Goal: Find specific page/section: Find specific page/section

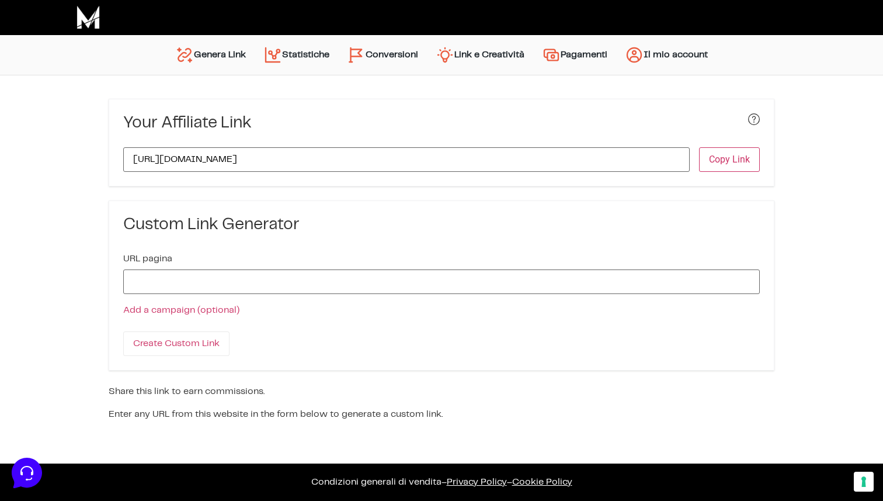
click at [287, 53] on link "Statistiche" at bounding box center [297, 55] width 84 height 28
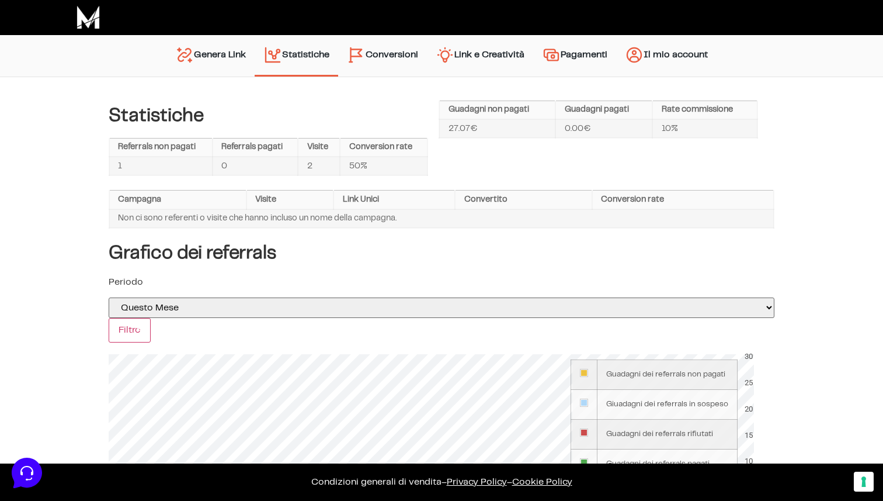
click at [402, 59] on link "Conversioni" at bounding box center [382, 56] width 89 height 30
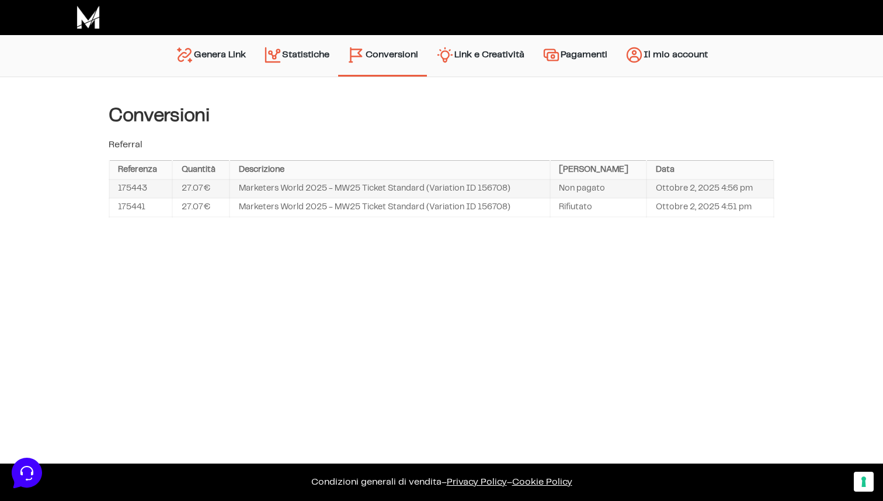
click at [299, 54] on link "Statistiche" at bounding box center [297, 56] width 84 height 30
